Goal: Task Accomplishment & Management: Manage account settings

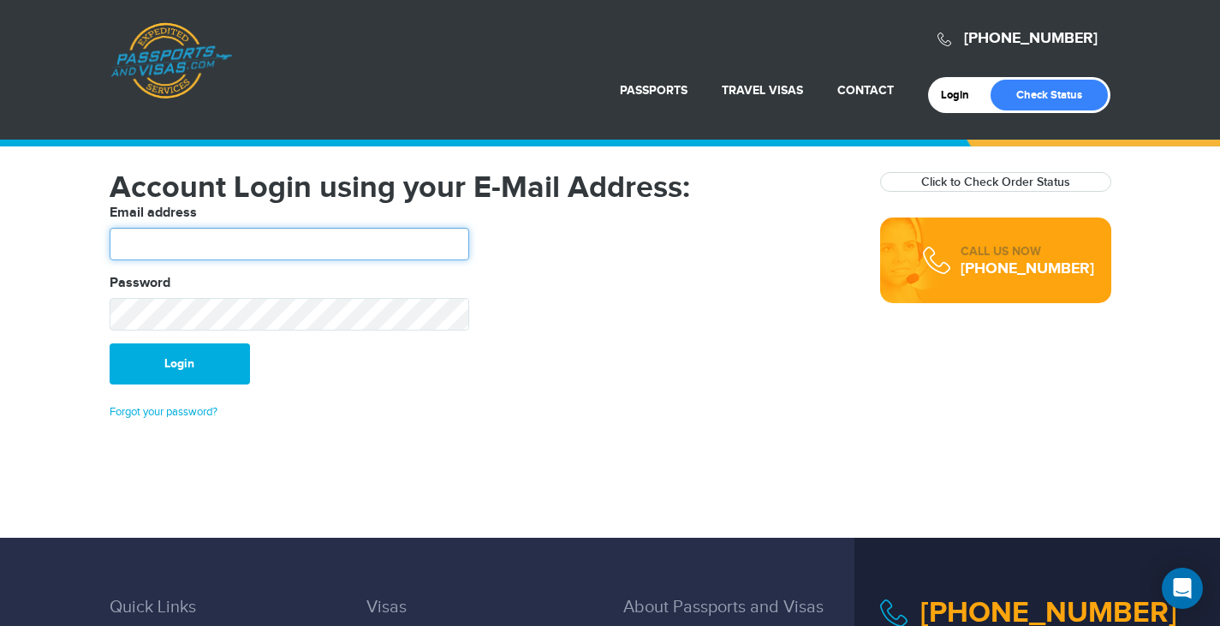
click at [396, 241] on input "text" at bounding box center [290, 244] width 360 height 33
type input "**********"
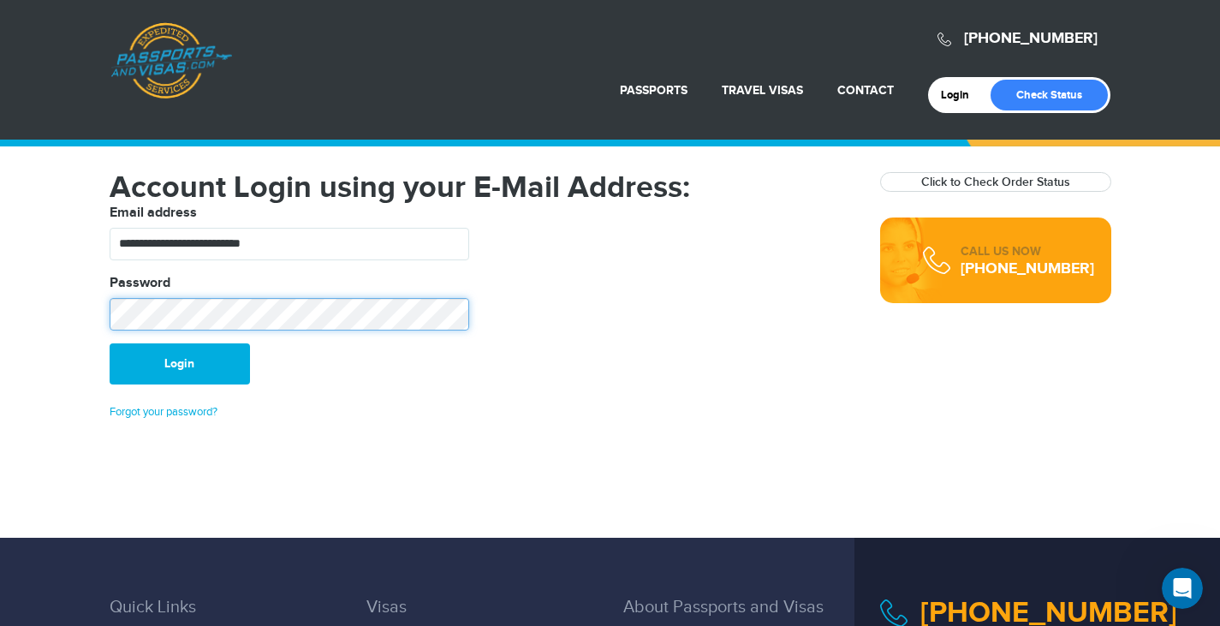
click at [110, 343] on button "Login" at bounding box center [180, 363] width 140 height 41
click at [184, 411] on link "Forgot your password?" at bounding box center [164, 412] width 108 height 14
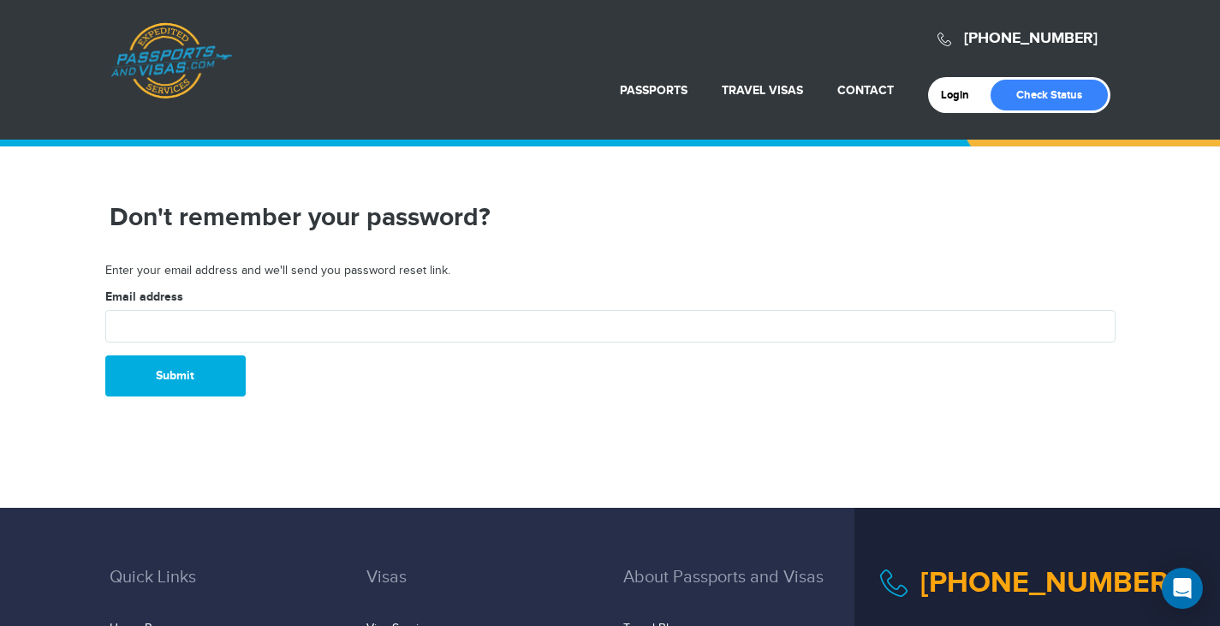
click at [279, 348] on form "Email address Submit" at bounding box center [610, 343] width 1010 height 108
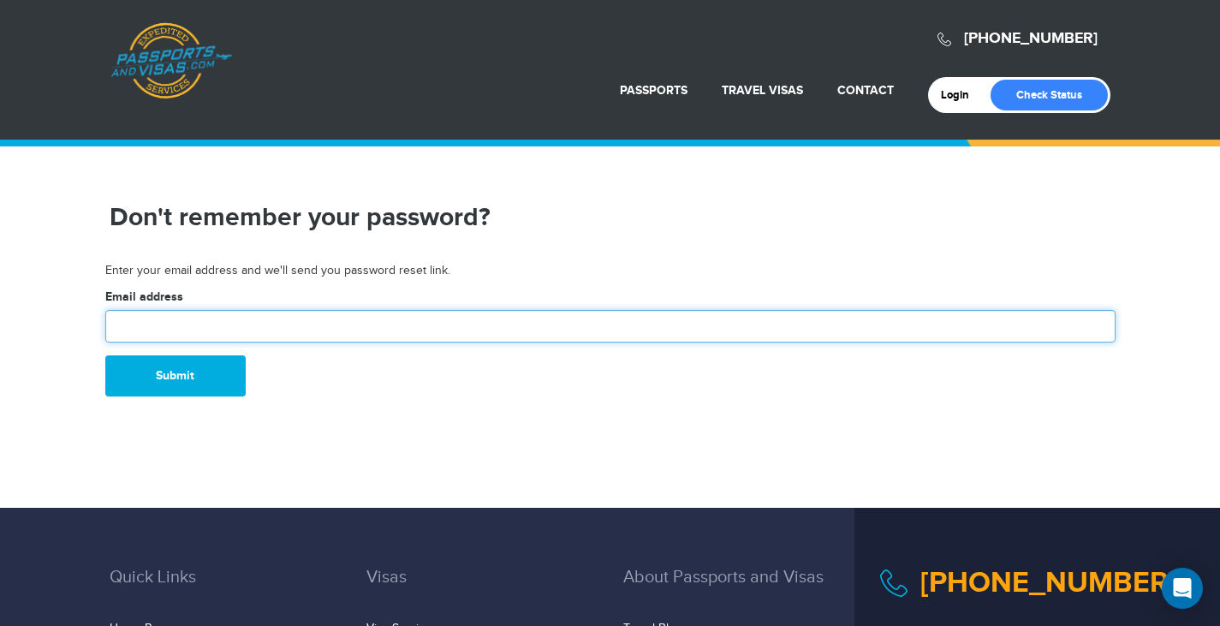
click at [307, 319] on input "text" at bounding box center [610, 326] width 1010 height 33
type input "**********"
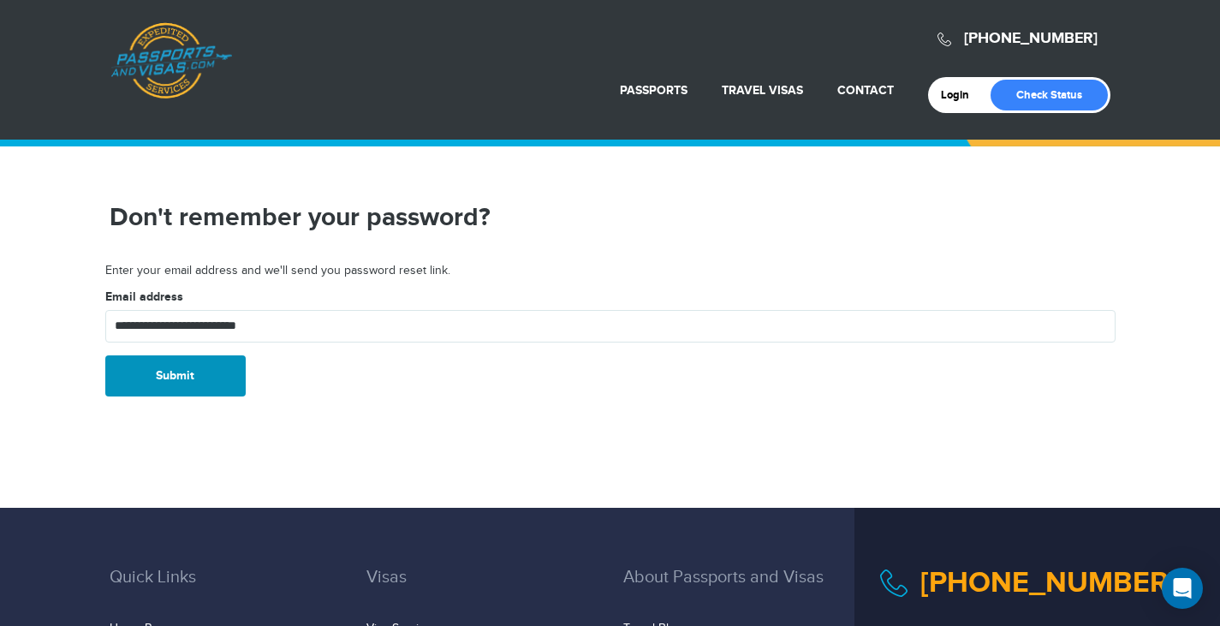
click at [185, 378] on button "Submit" at bounding box center [175, 375] width 140 height 41
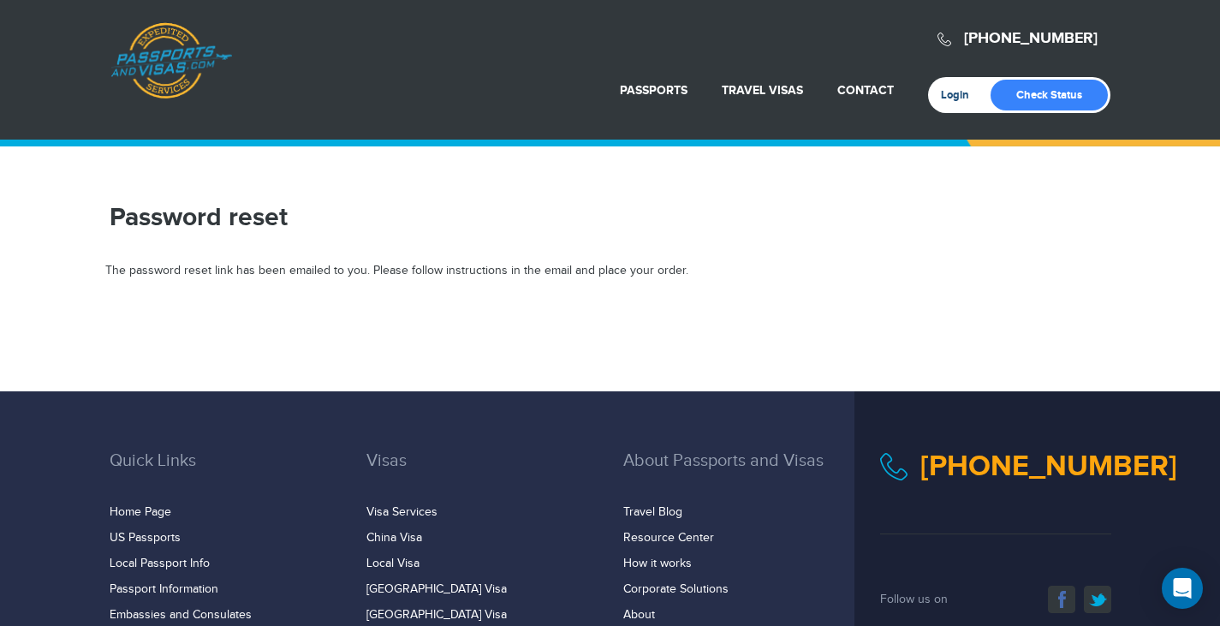
click at [956, 98] on link "Login" at bounding box center [961, 95] width 40 height 14
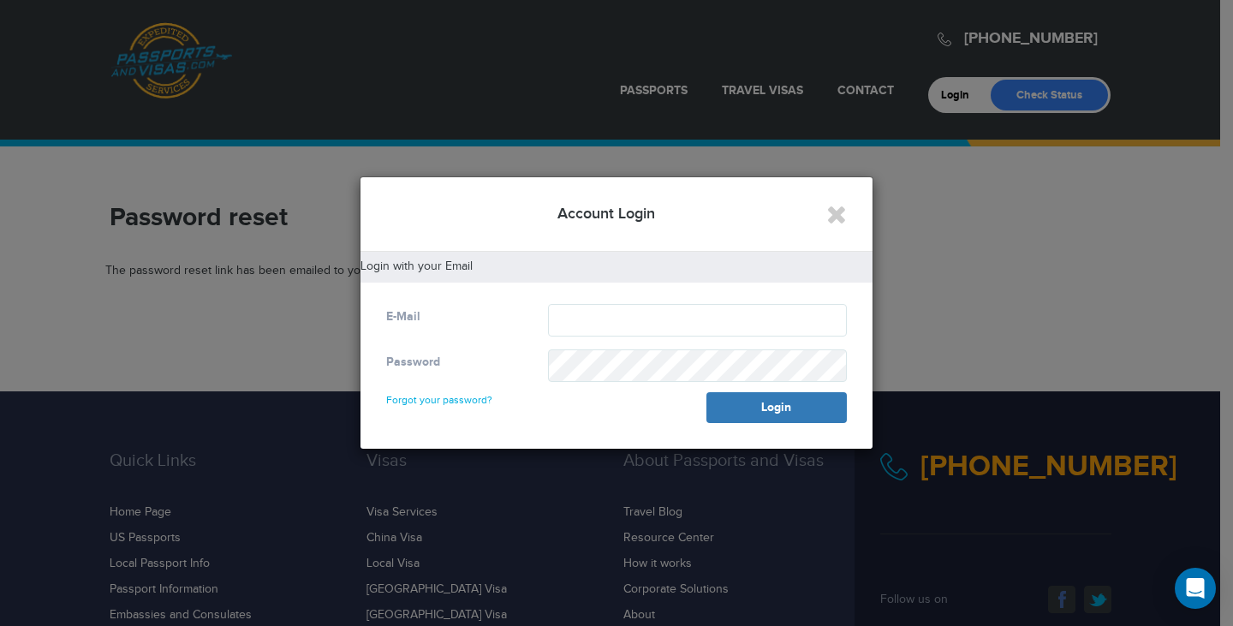
click at [848, 221] on div "Account Login" at bounding box center [616, 214] width 512 height 74
click at [832, 223] on icon "Close" at bounding box center [836, 214] width 21 height 26
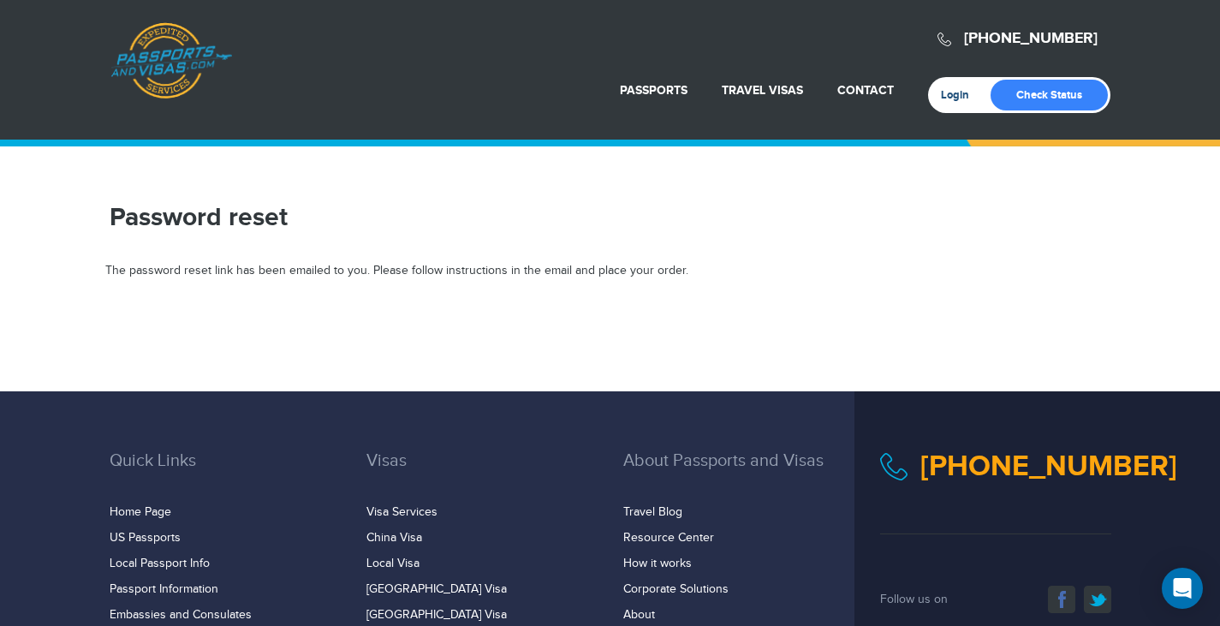
click at [944, 101] on link "Login" at bounding box center [961, 95] width 40 height 14
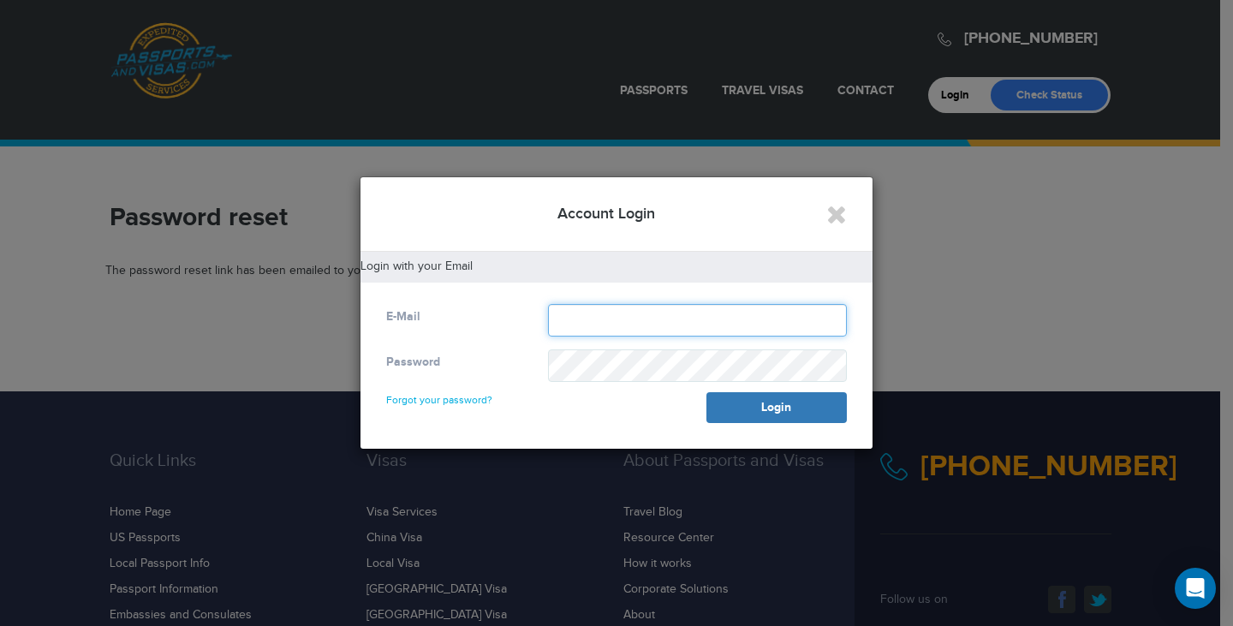
click at [679, 319] on input "text" at bounding box center [697, 320] width 299 height 33
type input "**********"
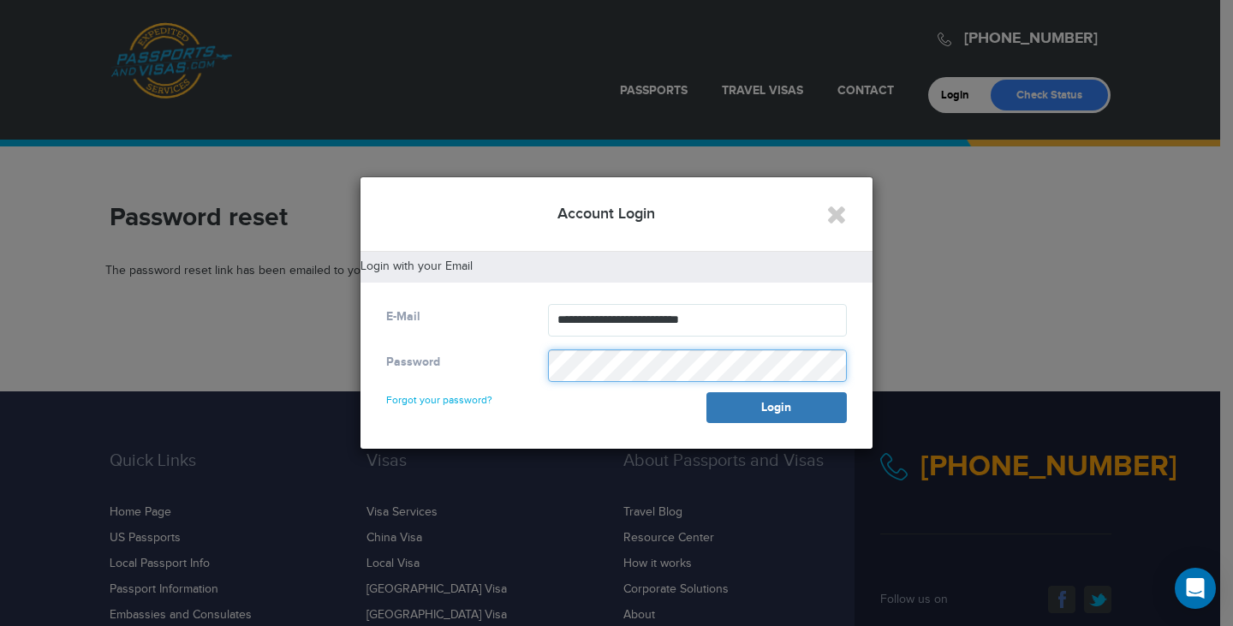
click at [706, 392] on button "Login" at bounding box center [776, 407] width 140 height 31
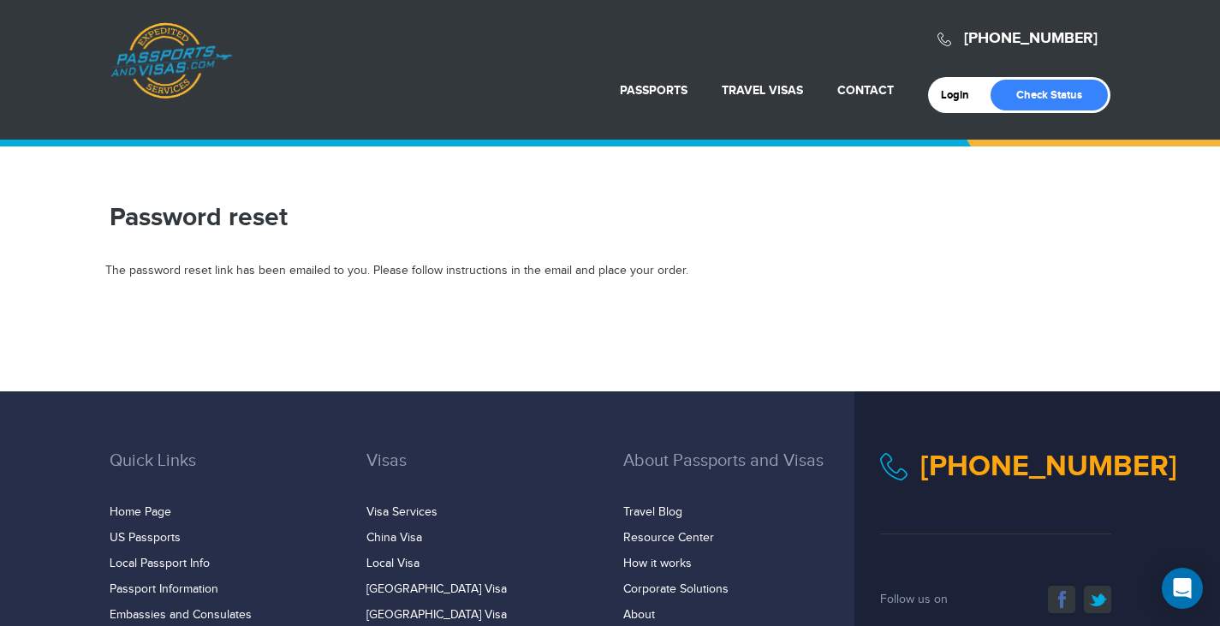
click at [959, 105] on div "Login Check Status" at bounding box center [1019, 95] width 182 height 36
click at [167, 75] on link "Passports & [DOMAIN_NAME]" at bounding box center [171, 60] width 122 height 77
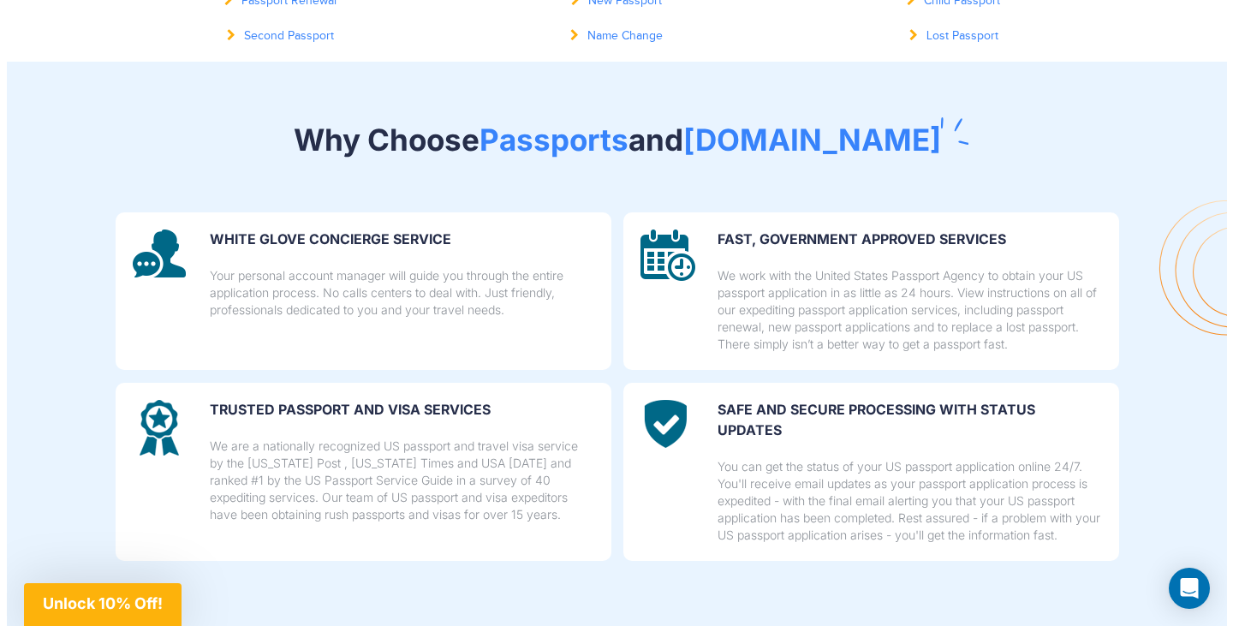
scroll to position [856, 0]
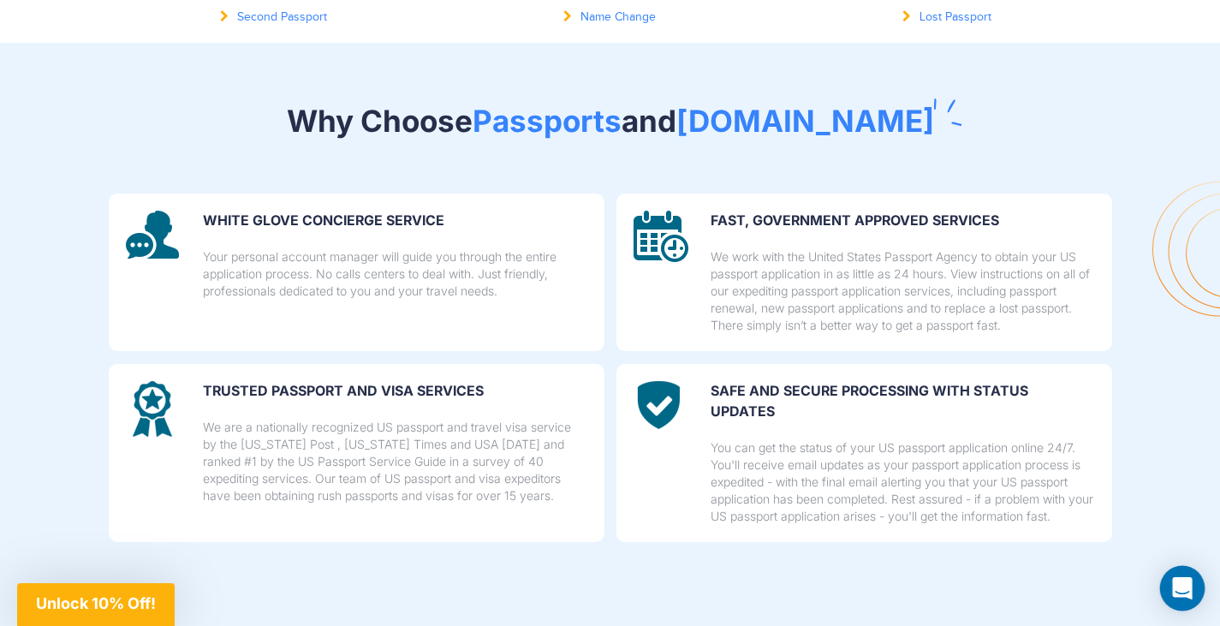
click at [1180, 591] on icon "Open Intercom Messenger" at bounding box center [1182, 588] width 20 height 22
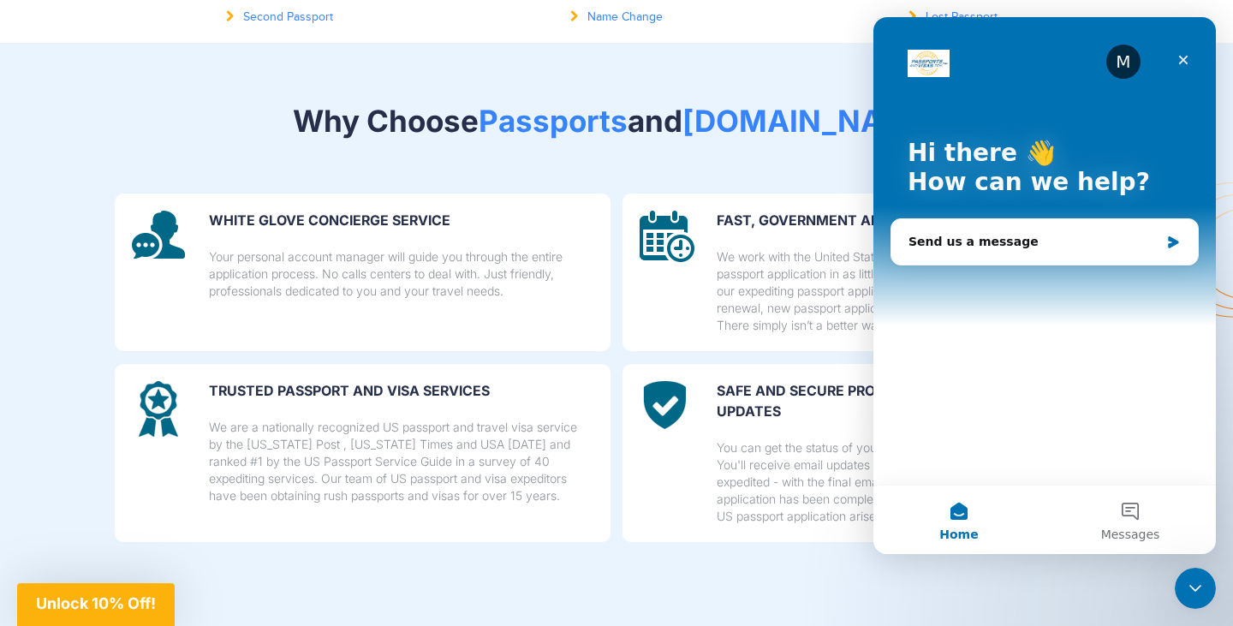
scroll to position [0, 0]
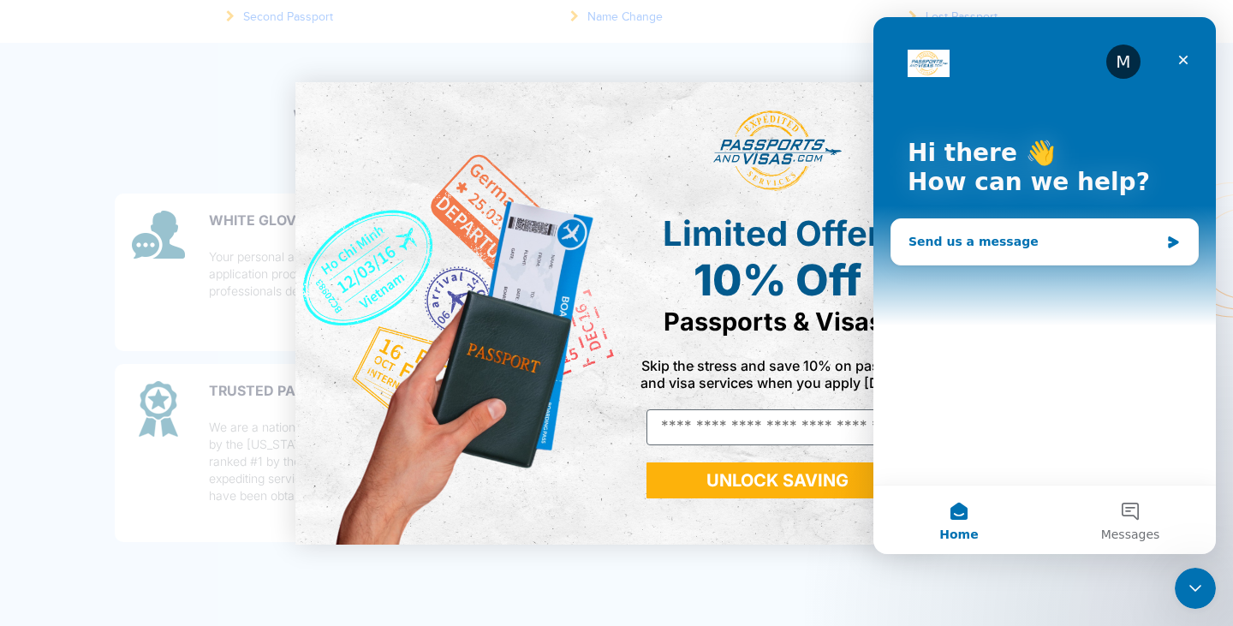
click at [982, 254] on div "Send us a message" at bounding box center [1044, 241] width 307 height 45
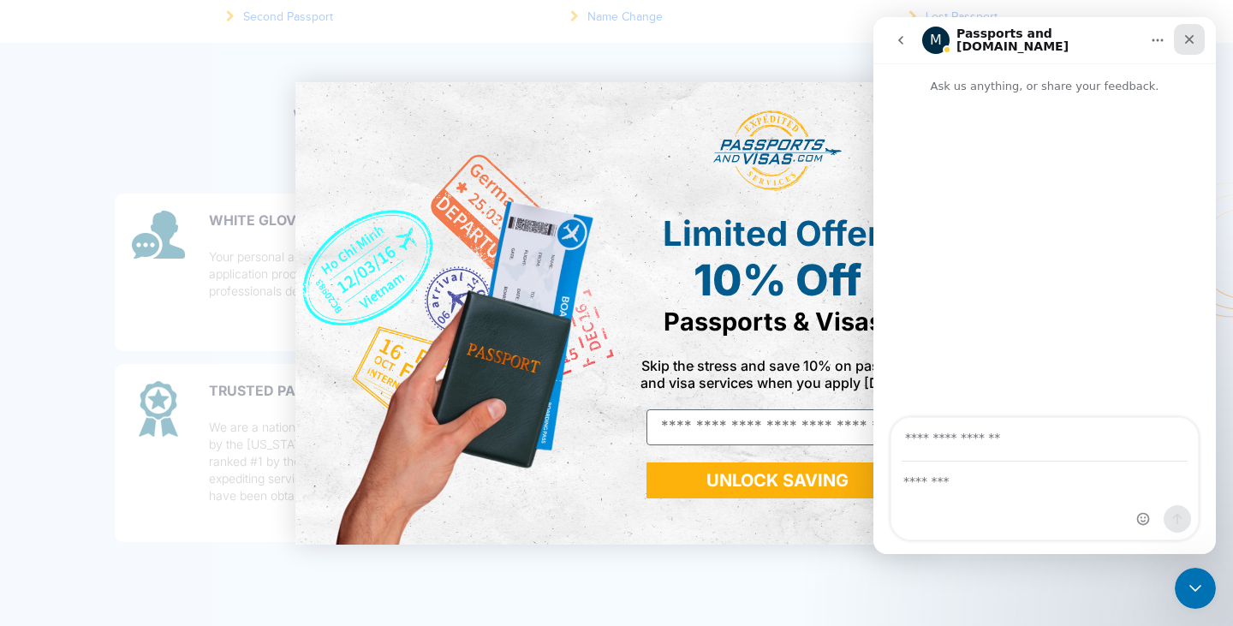
click at [1183, 42] on icon "Close" at bounding box center [1190, 40] width 14 height 14
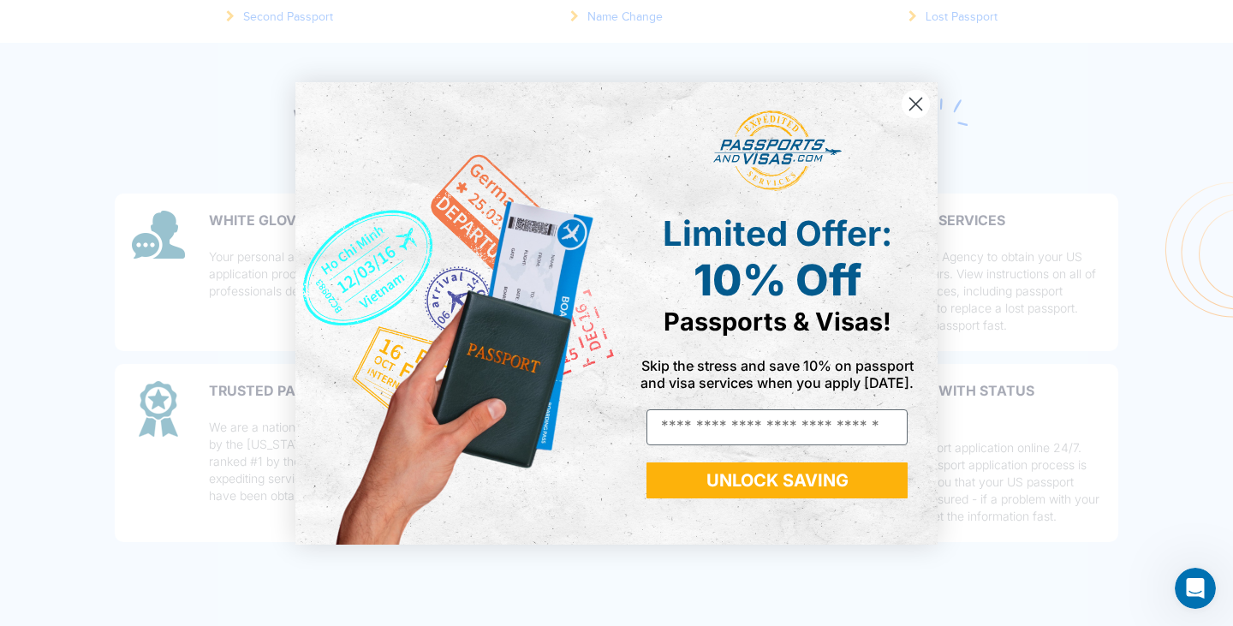
click at [905, 104] on circle "Close dialog" at bounding box center [916, 103] width 28 height 28
